Goal: Information Seeking & Learning: Learn about a topic

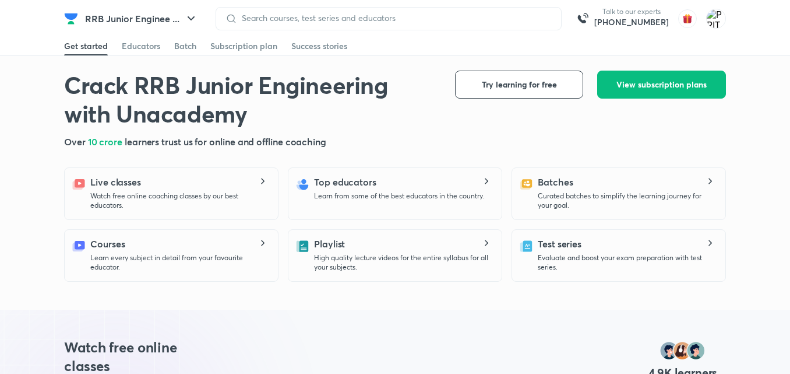
click at [242, 29] on div at bounding box center [389, 18] width 346 height 23
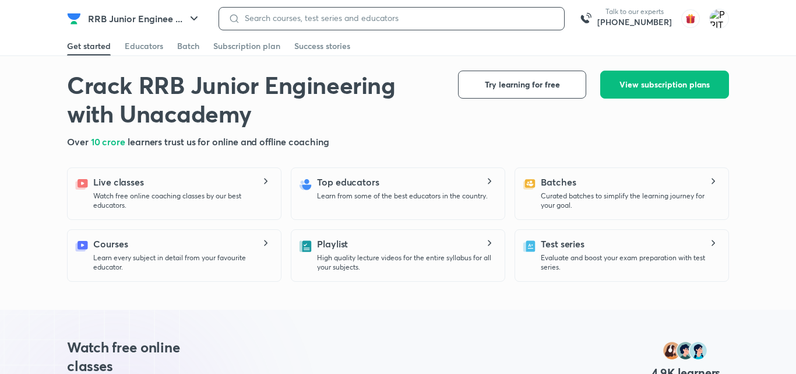
click at [244, 15] on input at bounding box center [397, 17] width 315 height 9
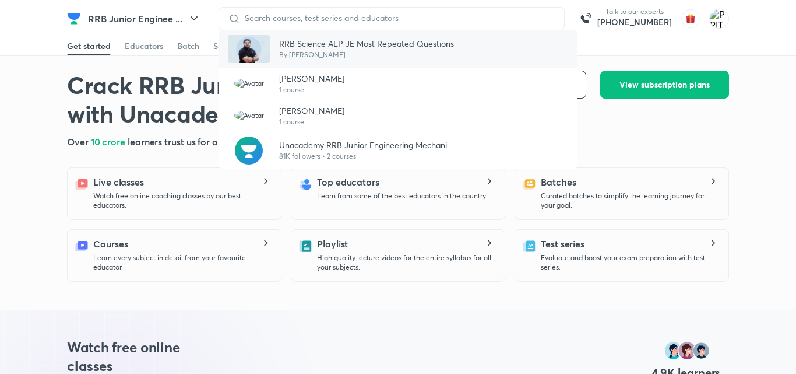
click at [300, 47] on p "RRB Science ALP JE Most Repeated Questions" at bounding box center [366, 43] width 175 height 12
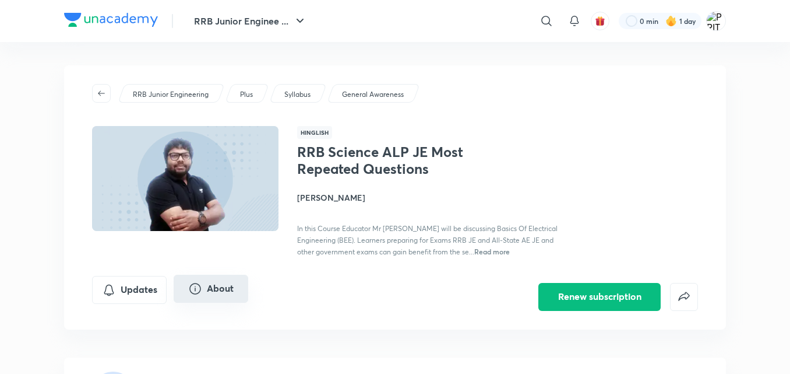
click at [214, 290] on button "About" at bounding box center [211, 288] width 75 height 28
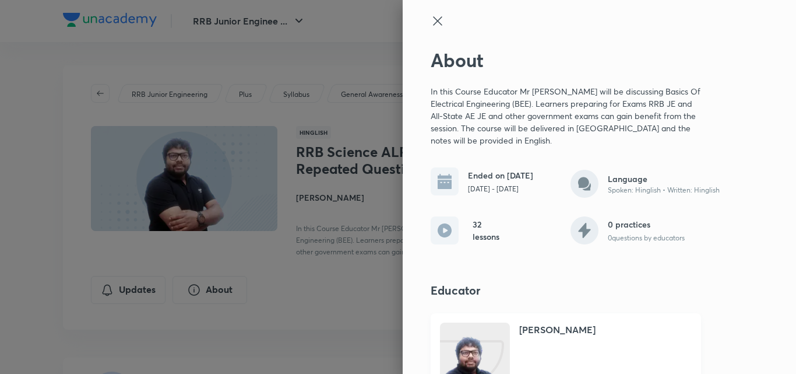
click at [495, 362] on img at bounding box center [475, 380] width 70 height 93
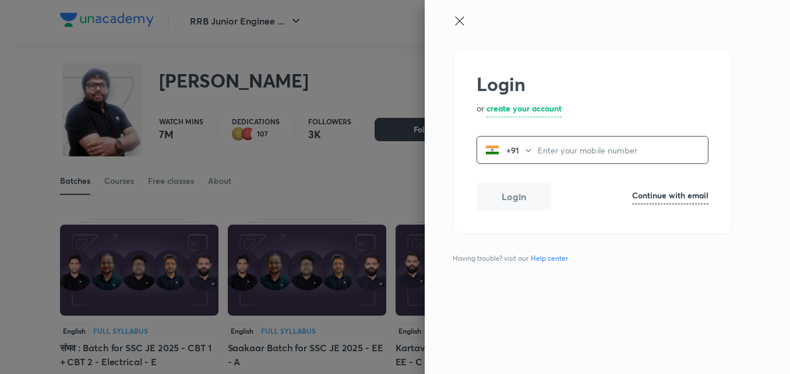
click at [459, 20] on icon at bounding box center [459, 20] width 9 height 9
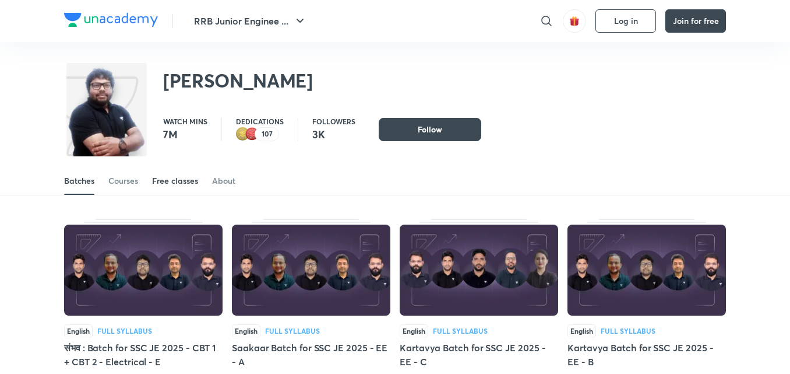
click at [174, 177] on div "Free classes" at bounding box center [175, 181] width 46 height 12
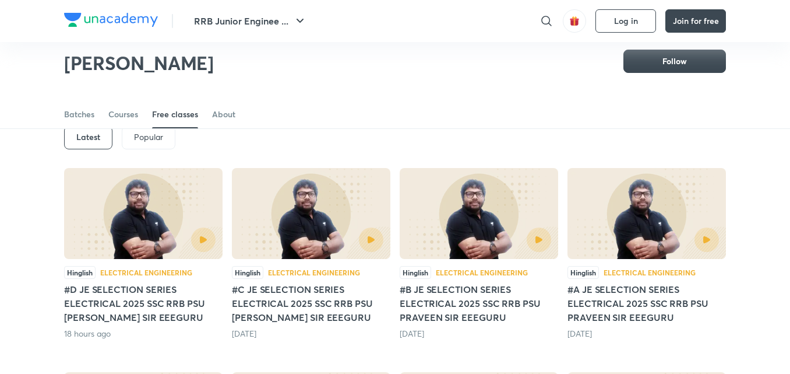
scroll to position [79, 0]
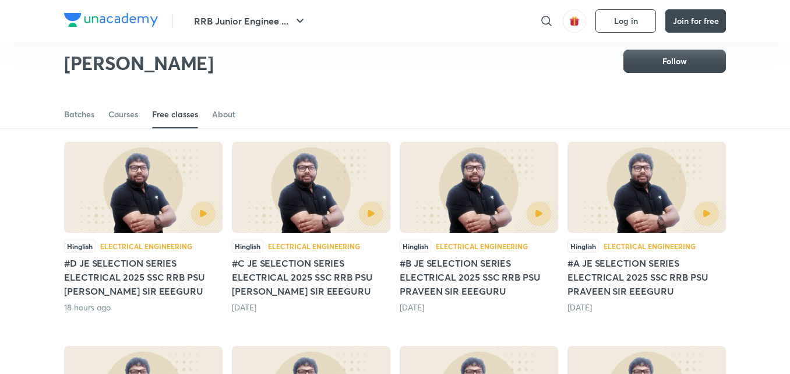
click at [157, 184] on img at bounding box center [143, 187] width 158 height 91
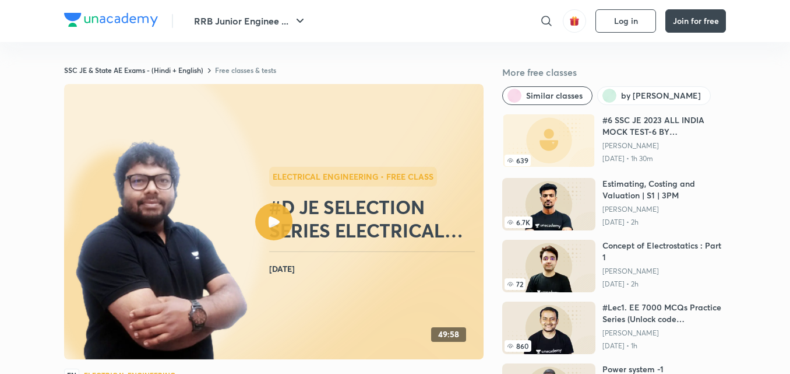
click at [276, 221] on icon at bounding box center [274, 221] width 11 height 11
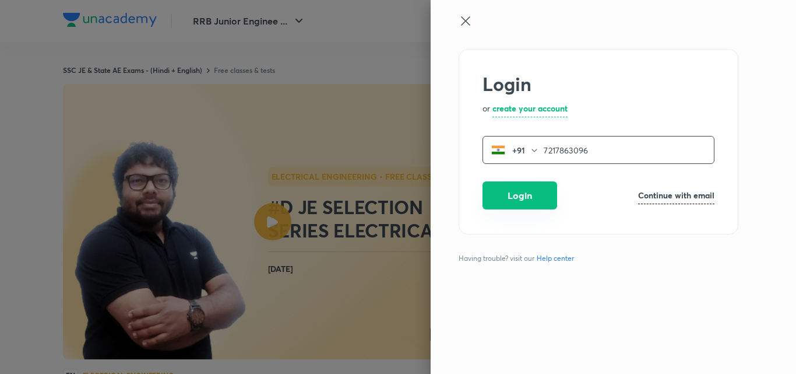
type input "7217863096"
click at [517, 198] on button "Login" at bounding box center [519, 195] width 75 height 28
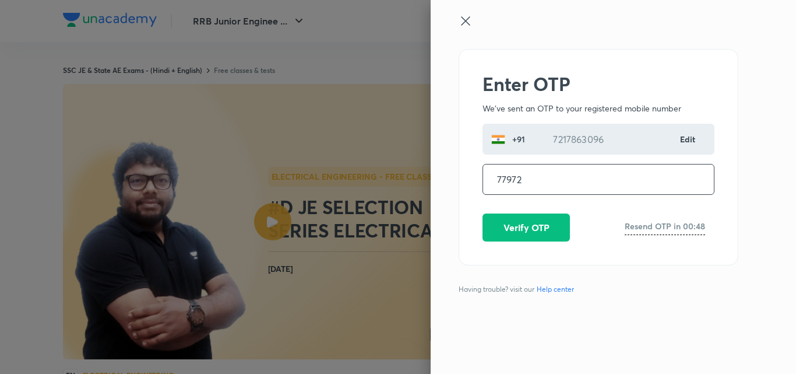
type input "779728"
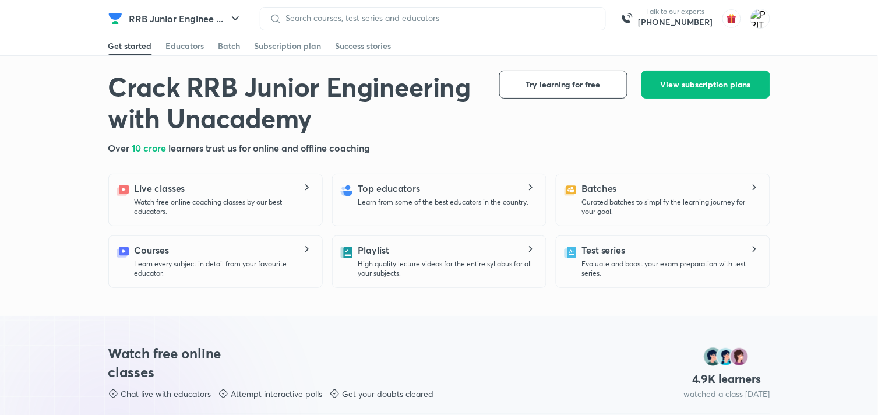
click at [276, 13] on icon at bounding box center [276, 19] width 12 height 12
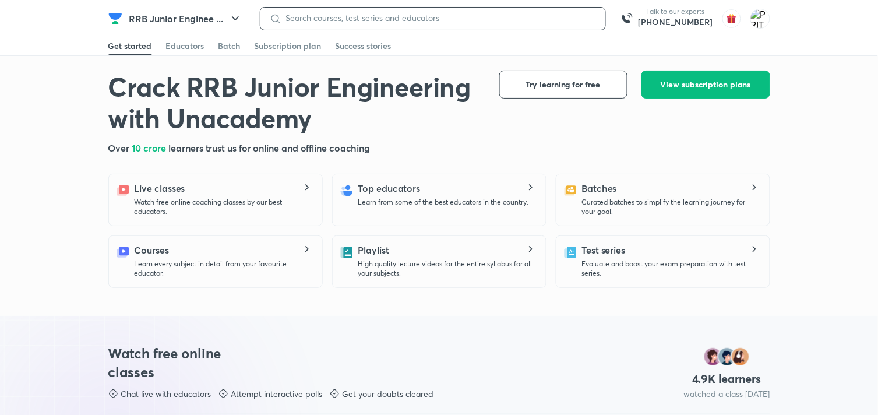
click at [319, 14] on input at bounding box center [438, 17] width 315 height 9
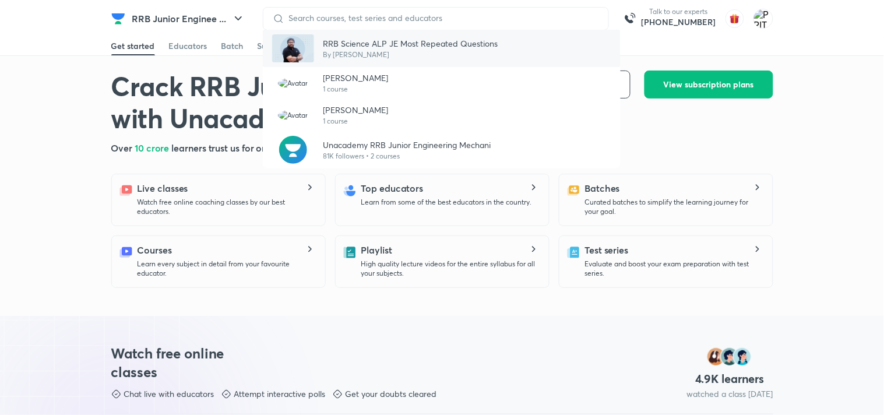
click at [338, 54] on p "By [PERSON_NAME]" at bounding box center [410, 55] width 175 height 10
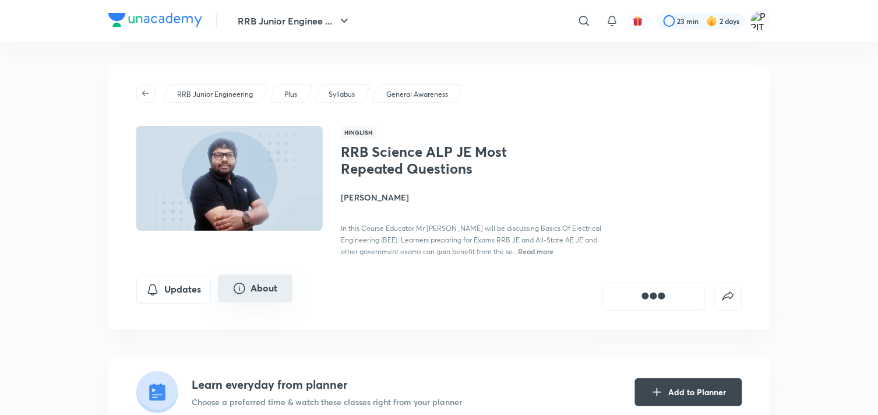
click at [263, 290] on button "About" at bounding box center [255, 288] width 75 height 28
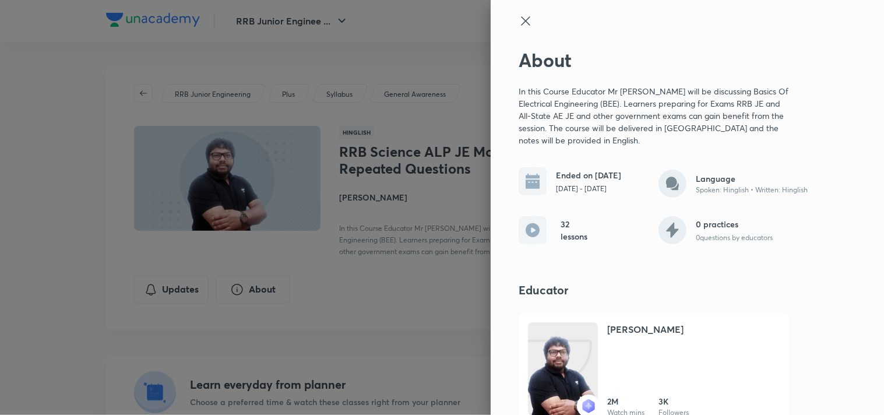
click at [559, 369] on img at bounding box center [563, 380] width 70 height 93
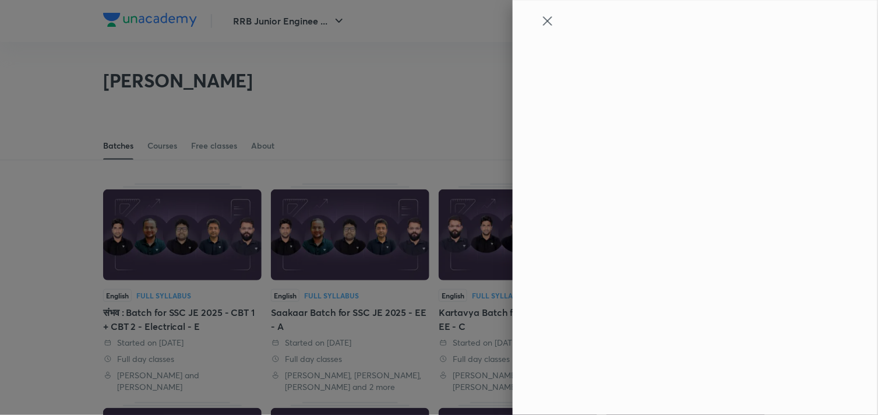
scroll to position [51, 0]
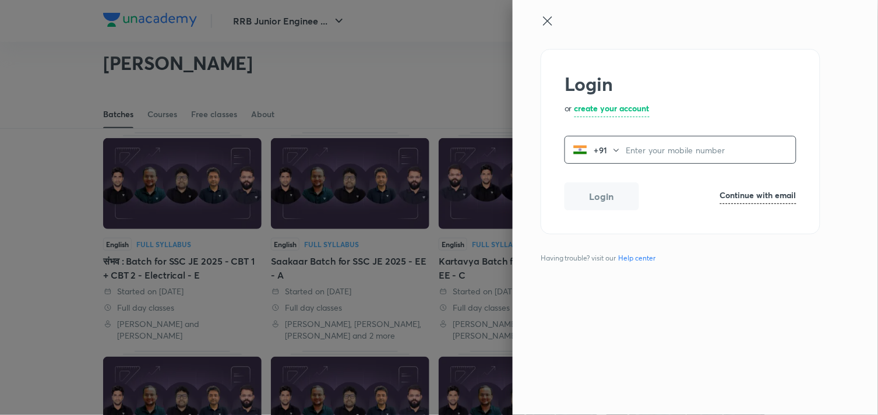
click at [549, 22] on icon at bounding box center [547, 20] width 9 height 9
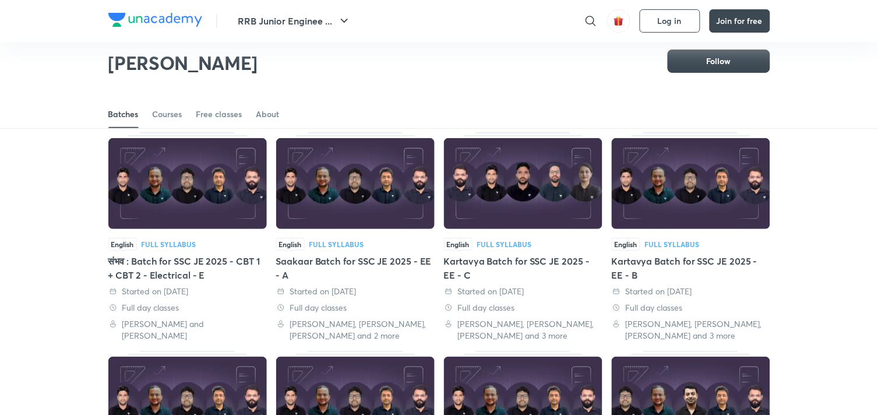
scroll to position [0, 0]
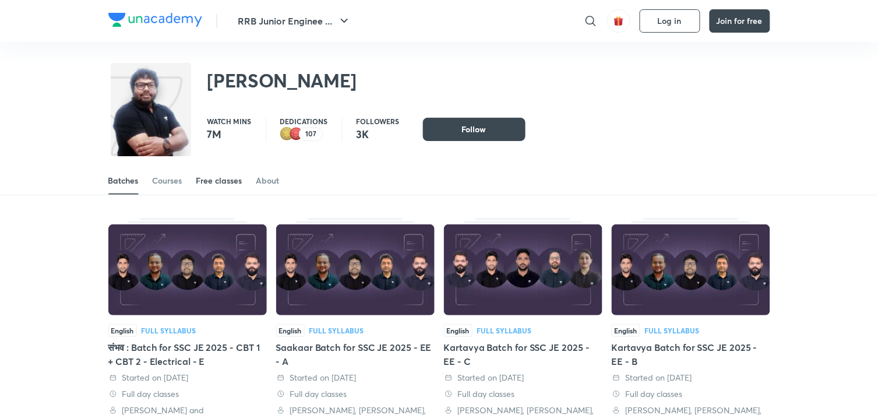
click at [213, 179] on div "Free classes" at bounding box center [219, 181] width 46 height 12
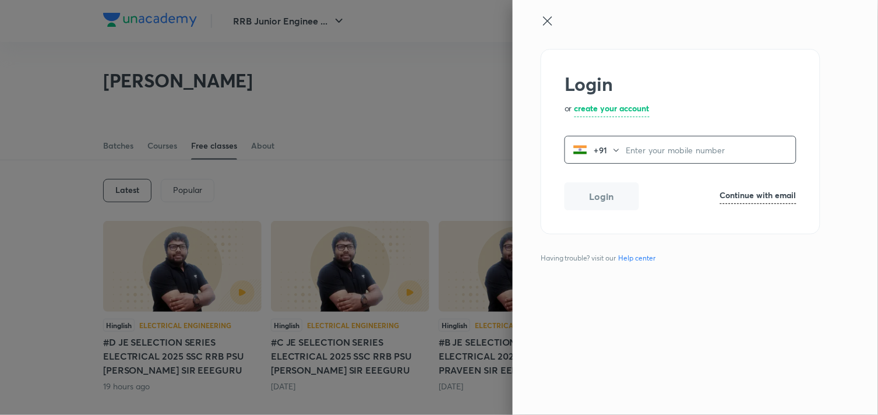
scroll to position [51, 0]
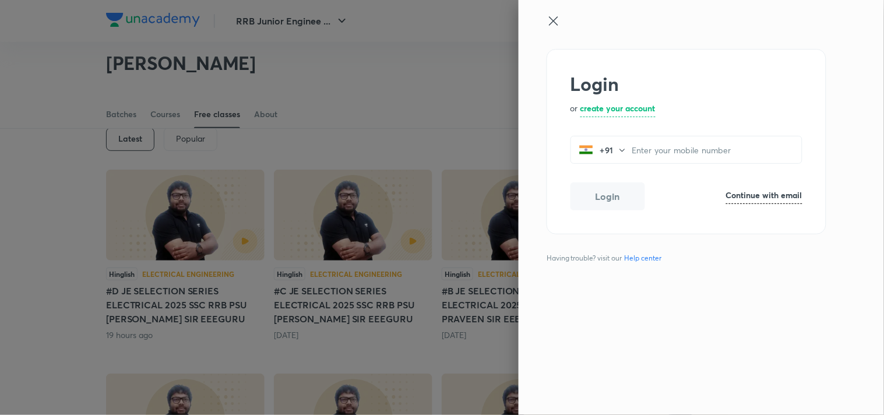
click at [552, 18] on icon at bounding box center [554, 21] width 14 height 14
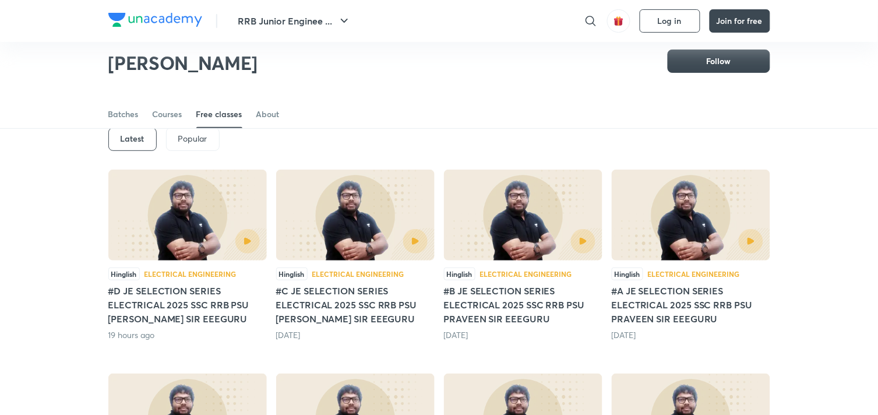
click at [177, 246] on div at bounding box center [187, 241] width 145 height 24
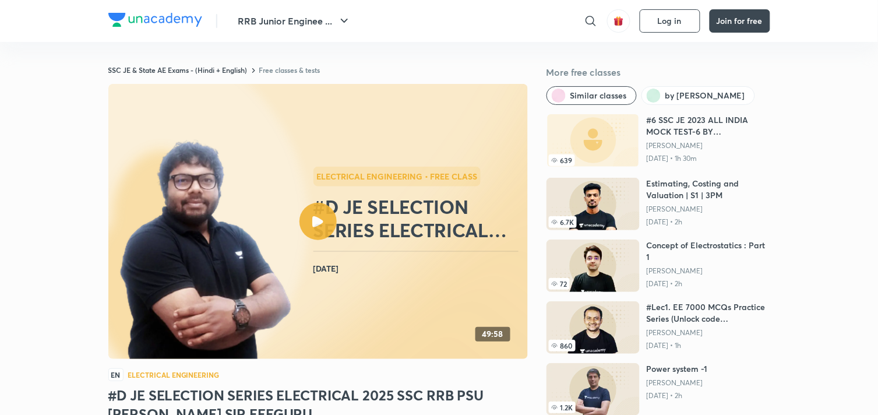
click at [319, 214] on div at bounding box center [317, 221] width 37 height 37
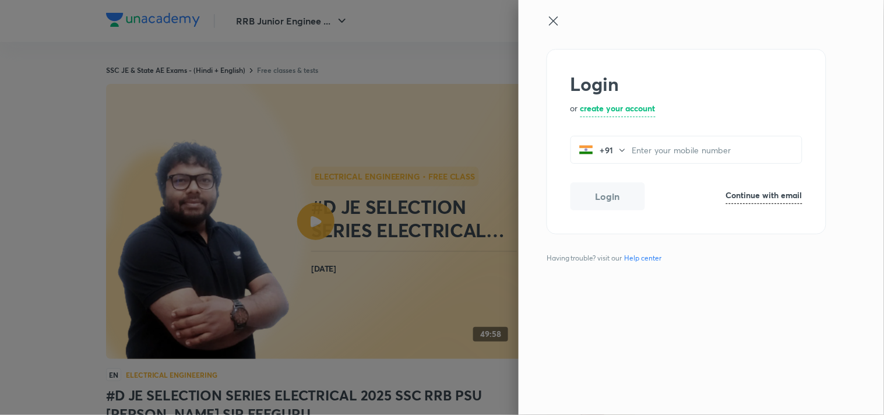
click at [556, 20] on icon at bounding box center [554, 21] width 14 height 14
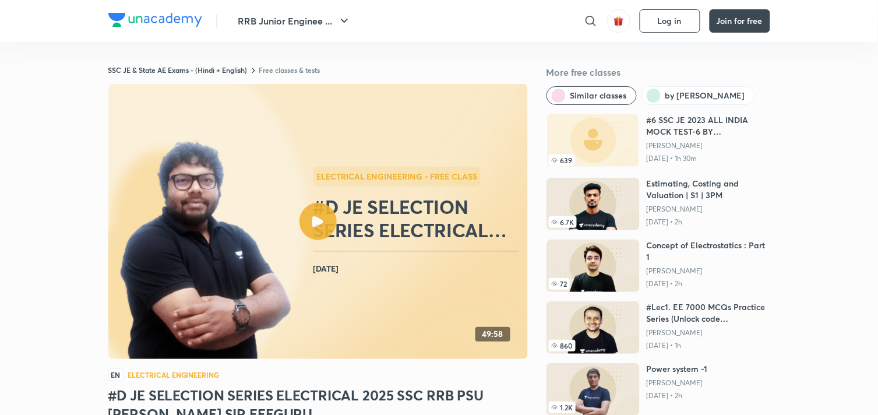
click at [309, 214] on div at bounding box center [317, 221] width 37 height 37
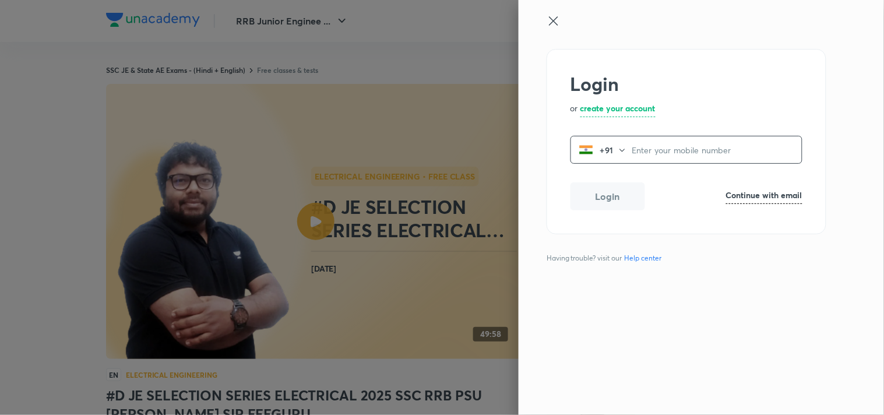
click at [552, 22] on icon at bounding box center [553, 20] width 9 height 9
